Goal: Task Accomplishment & Management: Use online tool/utility

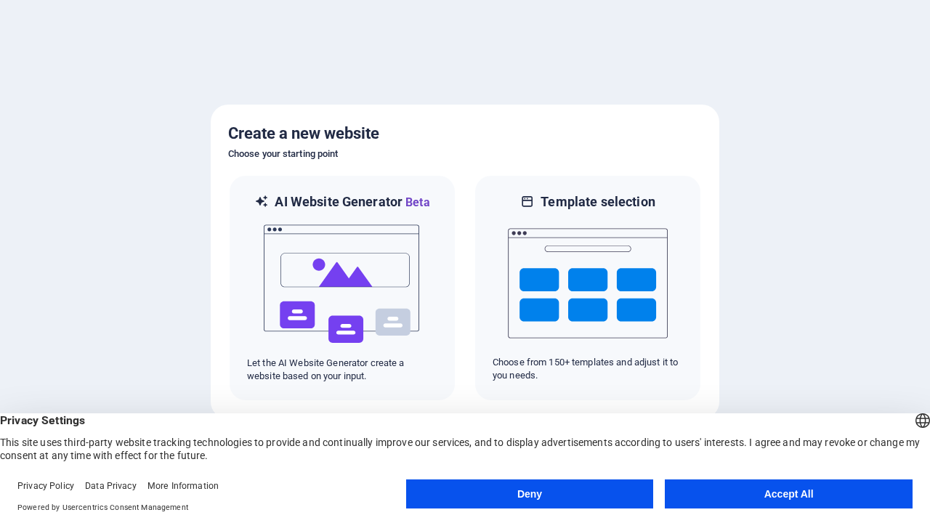
click at [530, 494] on button "Deny" at bounding box center [530, 494] width 248 height 29
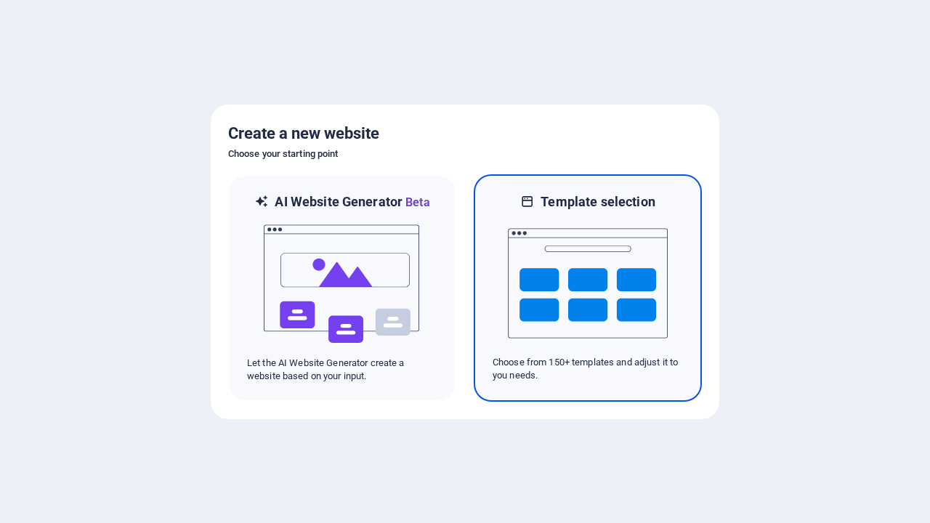
click at [588, 288] on img at bounding box center [588, 283] width 160 height 145
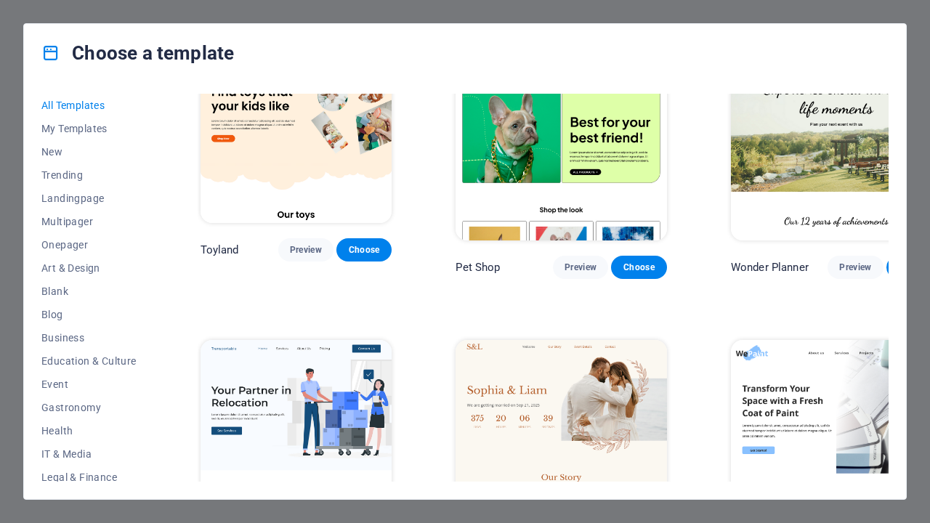
scroll to position [942, 0]
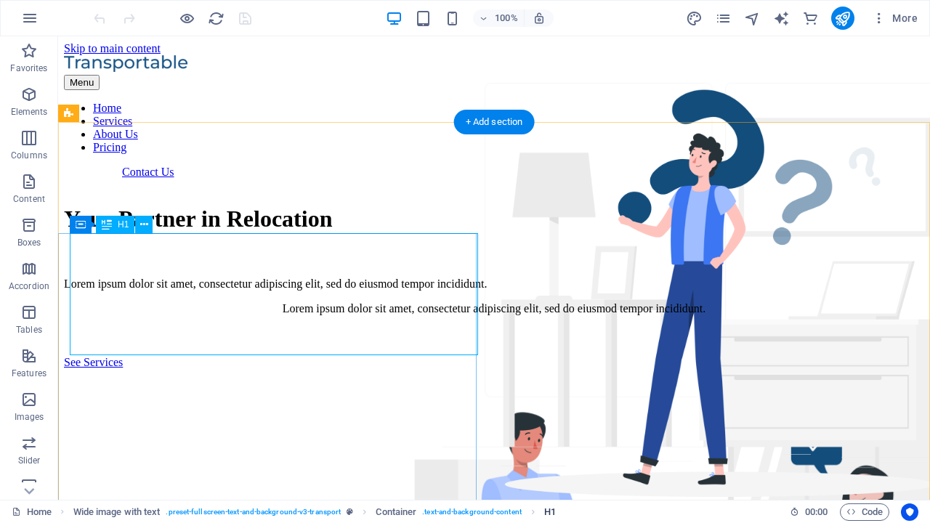
click at [550, 512] on span "H1" at bounding box center [550, 512] width 12 height 17
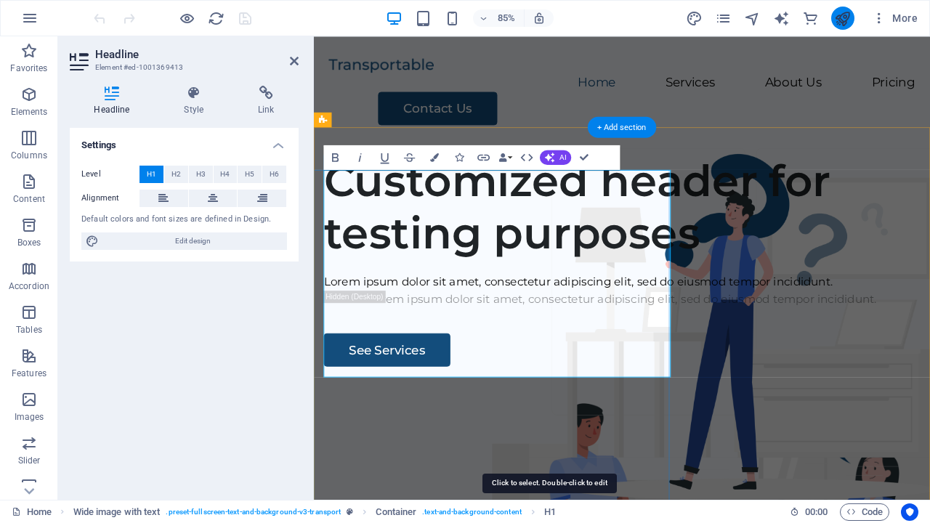
click at [842, 18] on icon "publish" at bounding box center [842, 18] width 17 height 17
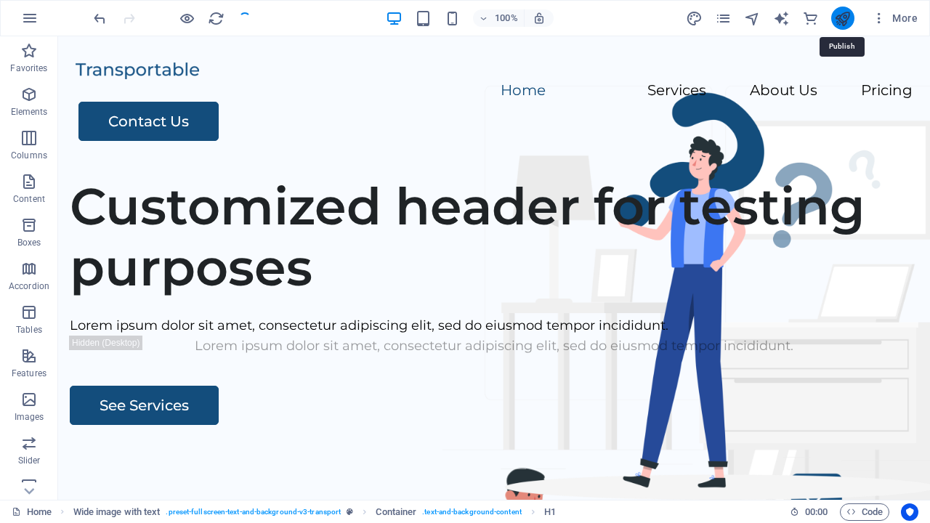
checkbox input "false"
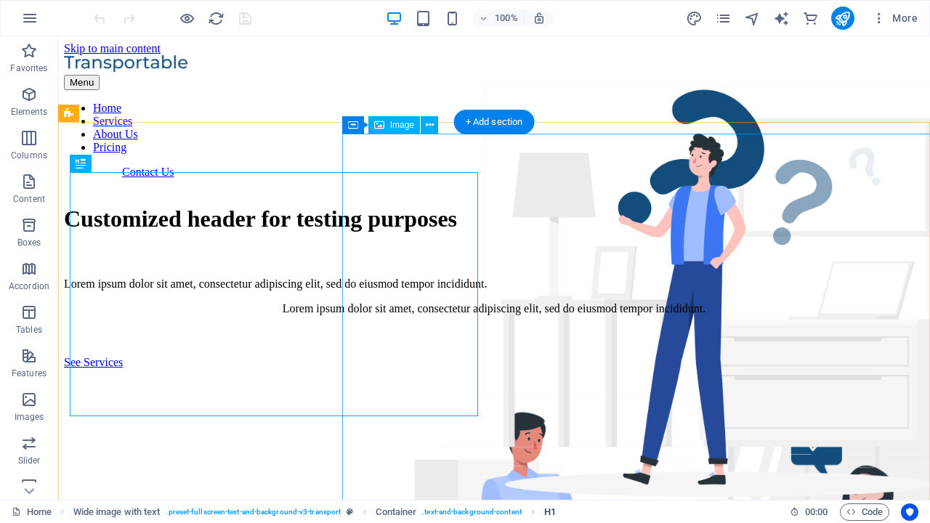
click at [550, 512] on span "H1" at bounding box center [550, 512] width 12 height 17
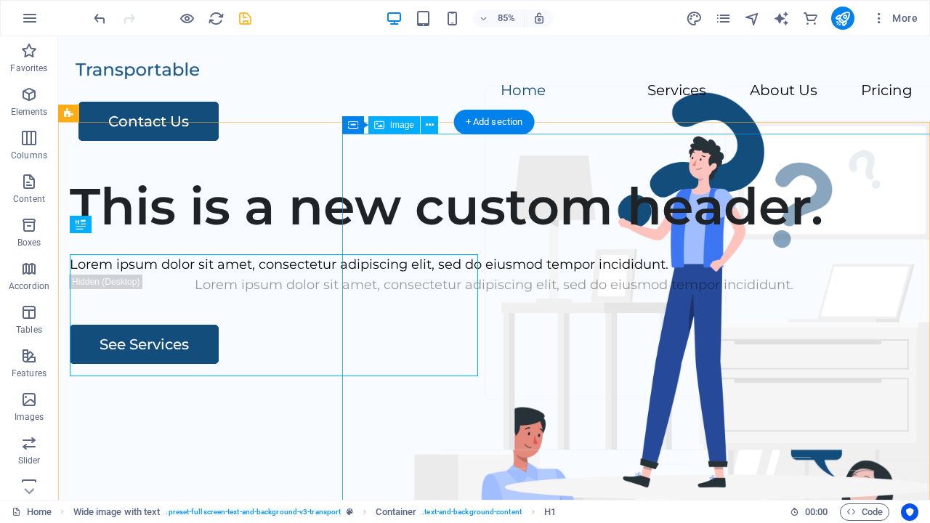
click at [245, 18] on icon "save" at bounding box center [245, 18] width 17 height 17
checkbox input "false"
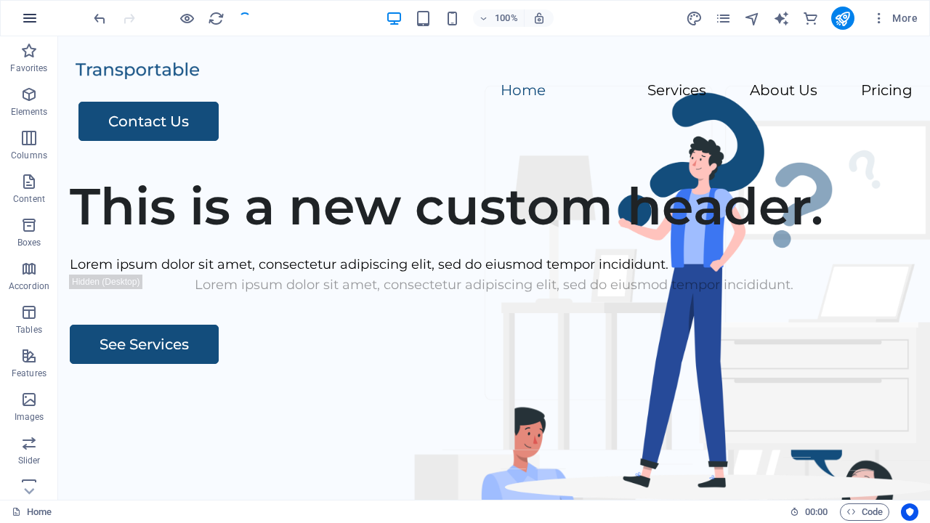
click at [30, 18] on icon "button" at bounding box center [29, 17] width 17 height 17
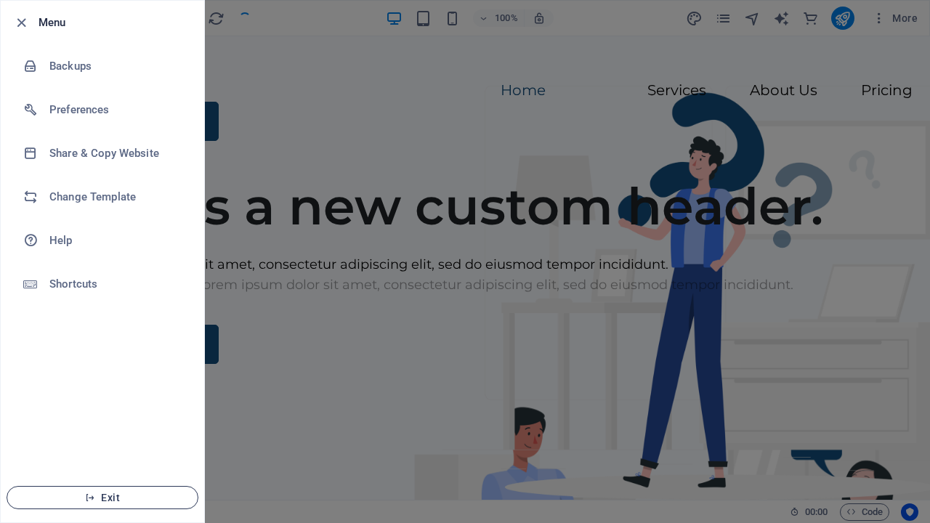
click at [102, 498] on span "Exit" at bounding box center [102, 498] width 167 height 12
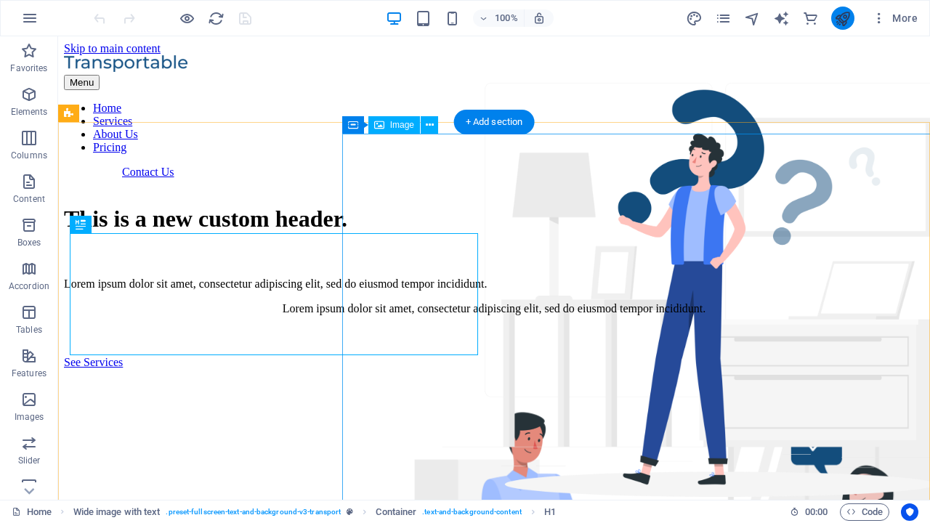
click at [842, 18] on icon "publish" at bounding box center [842, 18] width 17 height 17
